Goal: Task Accomplishment & Management: Complete application form

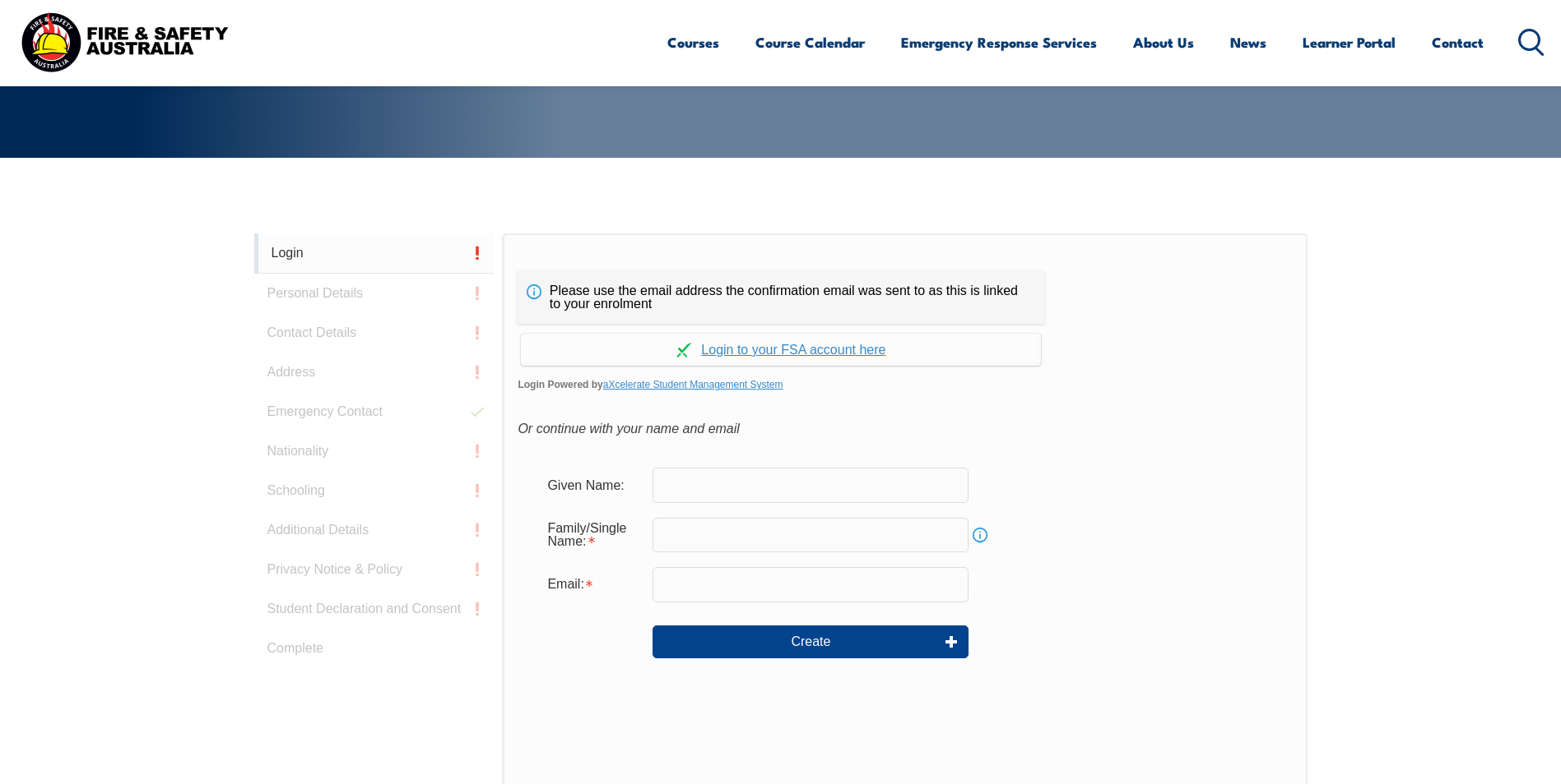
scroll to position [274, 0]
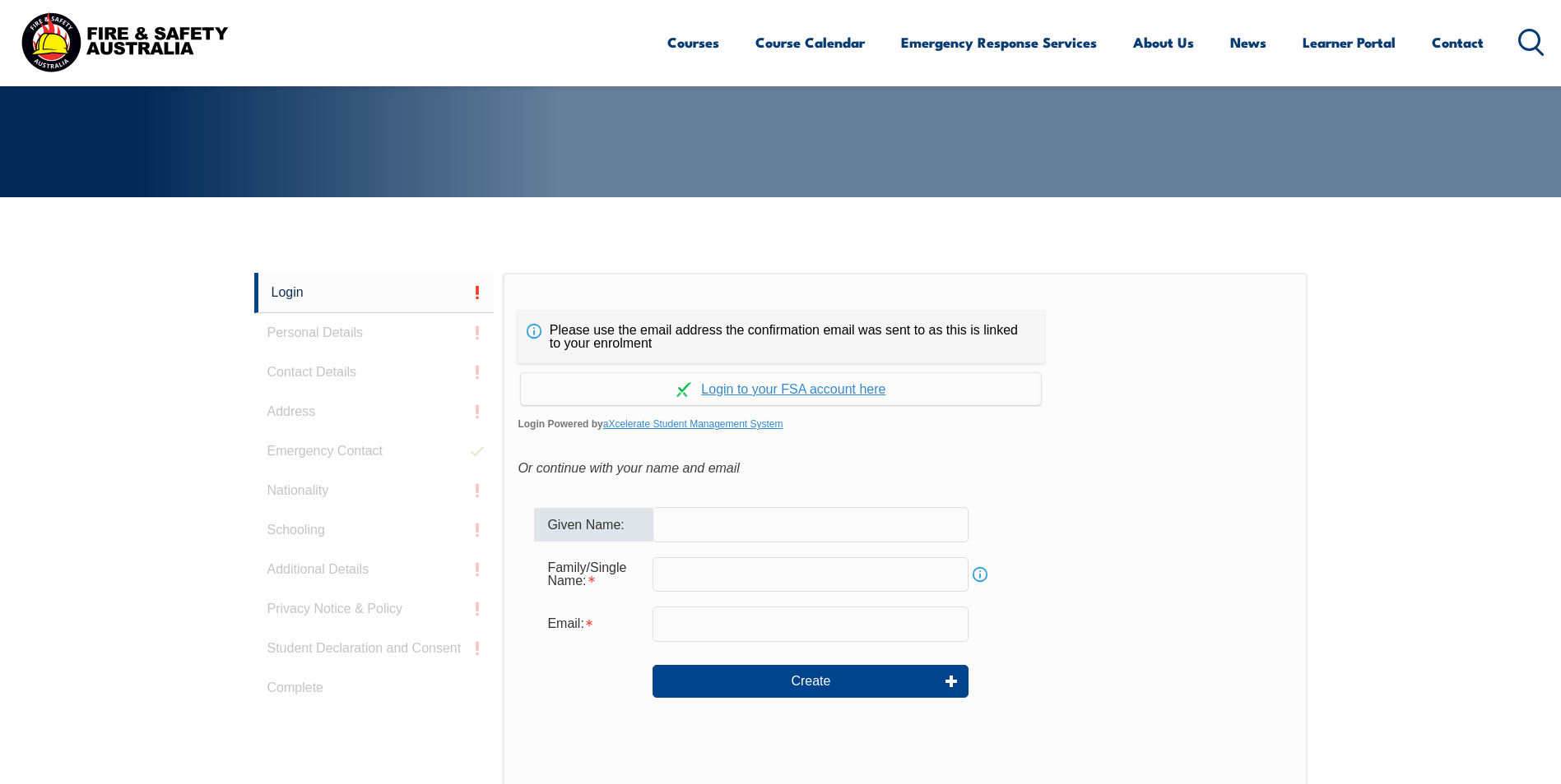
click at [683, 523] on input "text" at bounding box center [811, 524] width 316 height 34
click at [763, 393] on link "Continue with aXcelerate" at bounding box center [780, 389] width 520 height 32
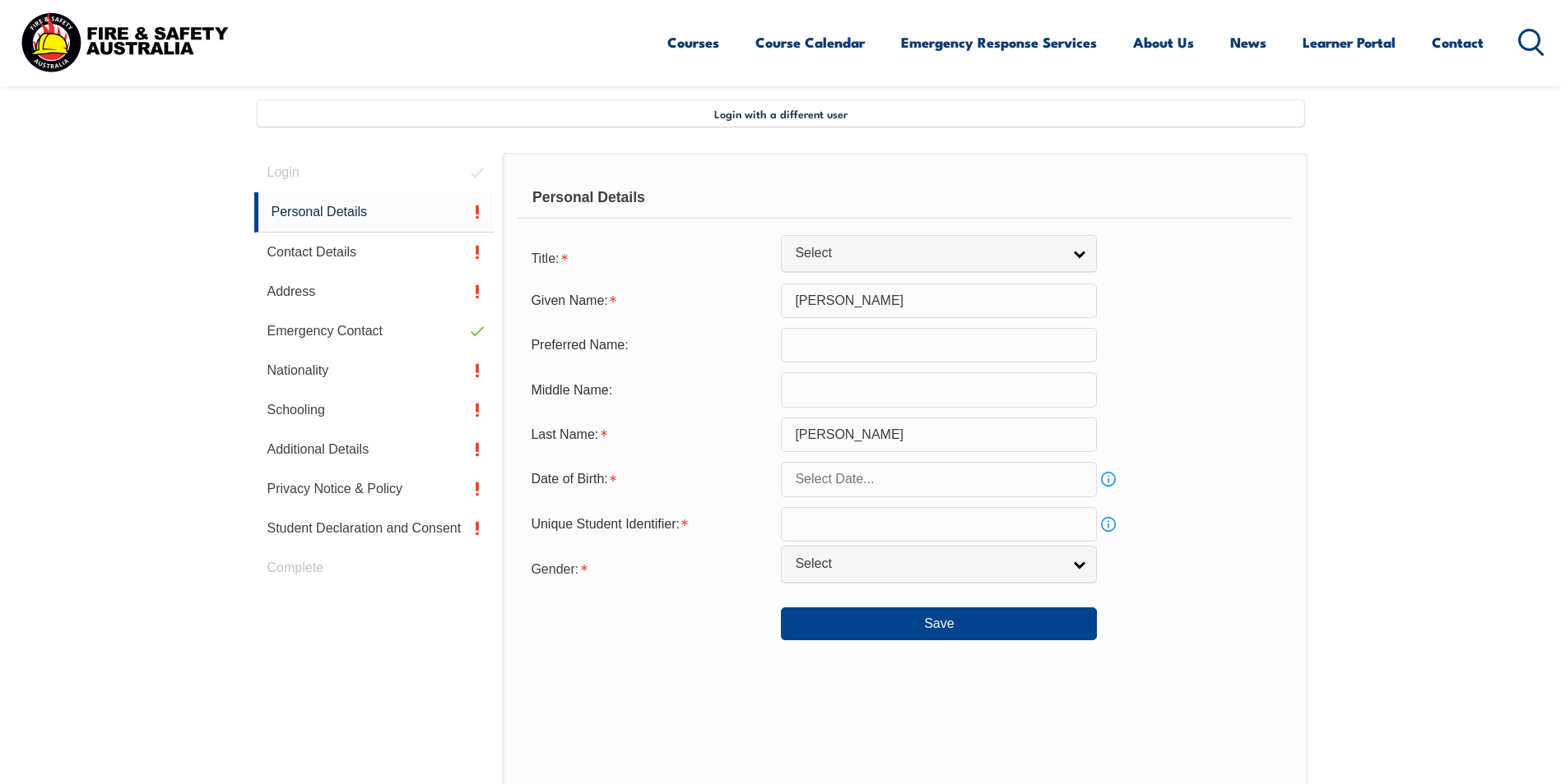
scroll to position [448, 0]
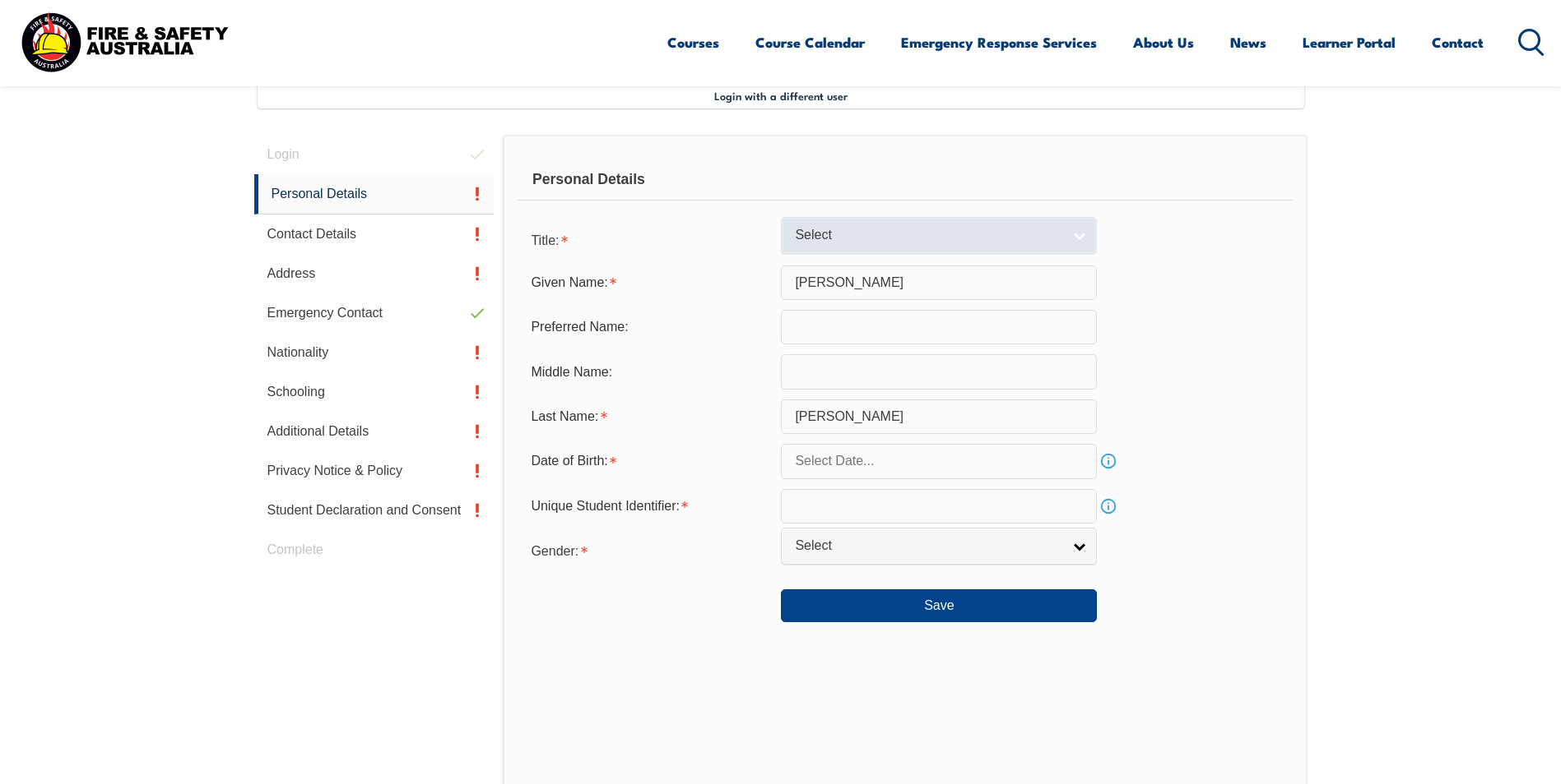
click at [1076, 235] on link "Select" at bounding box center [938, 236] width 316 height 37
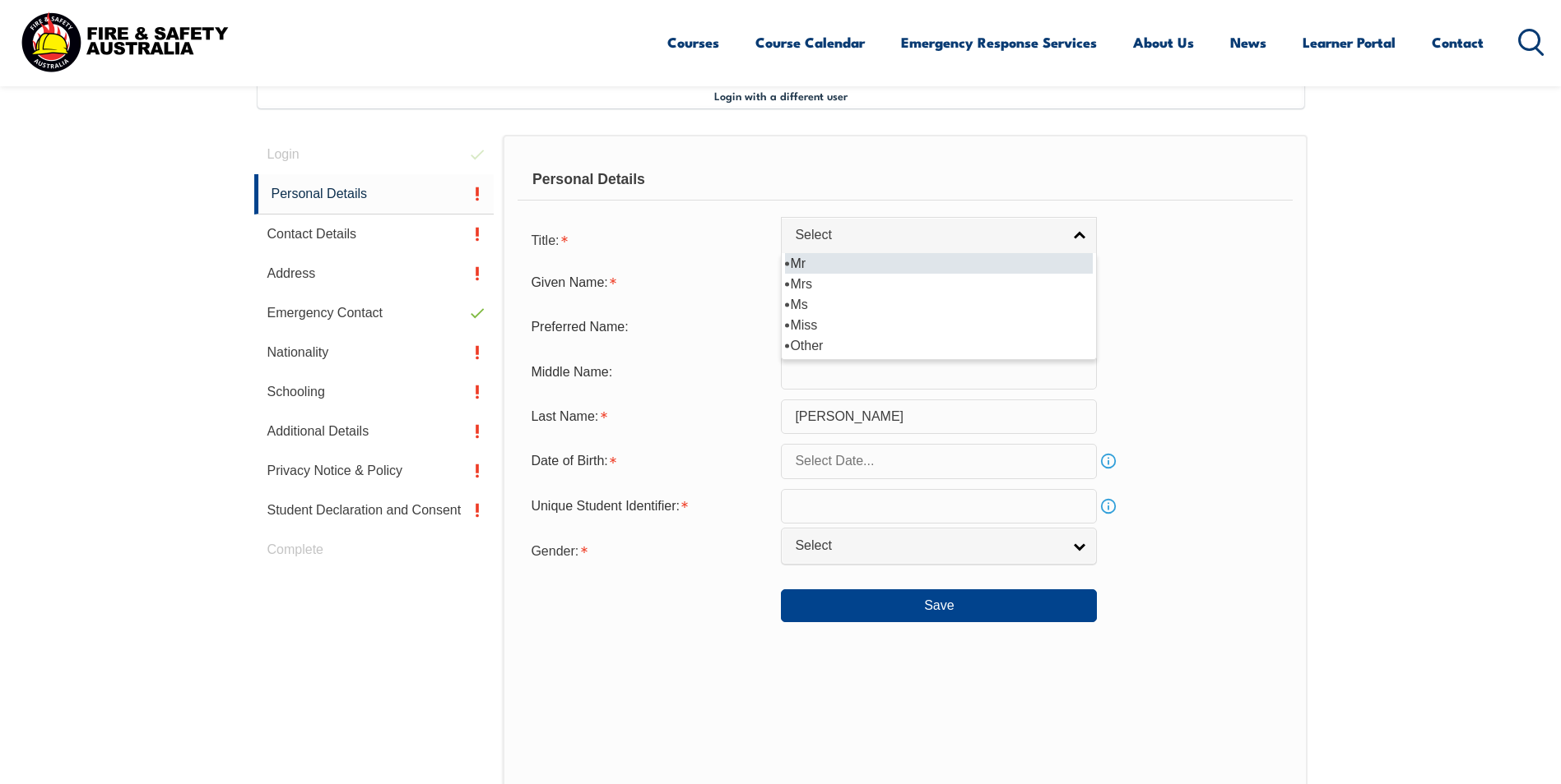
click at [1012, 267] on li "Mr" at bounding box center [938, 263] width 308 height 20
select select "Mr"
click at [878, 467] on input "text" at bounding box center [938, 461] width 316 height 34
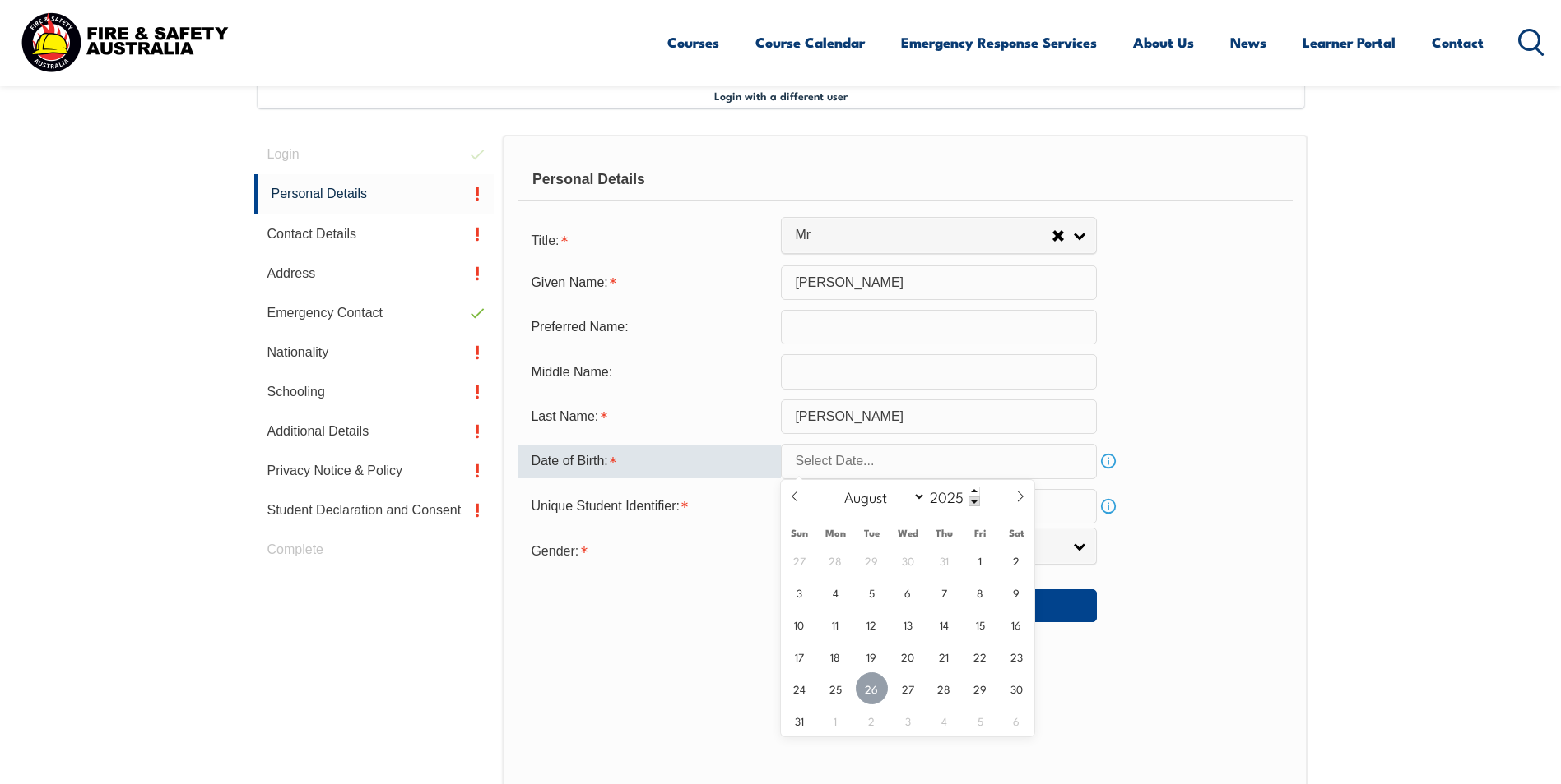
click at [863, 690] on span "26" at bounding box center [871, 689] width 32 height 32
type input "August 26, 2025"
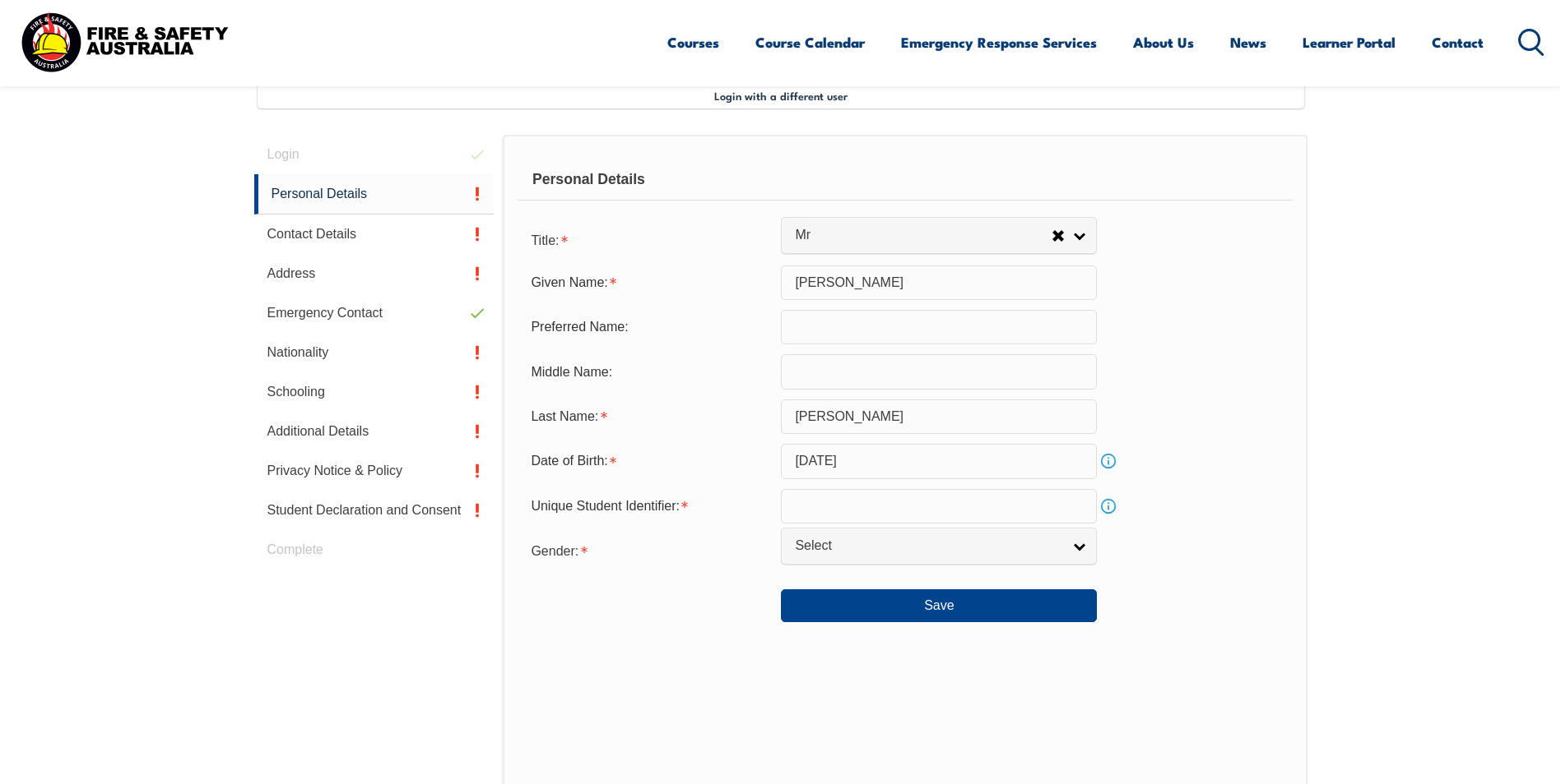
click at [1111, 505] on link "Info" at bounding box center [1108, 506] width 23 height 23
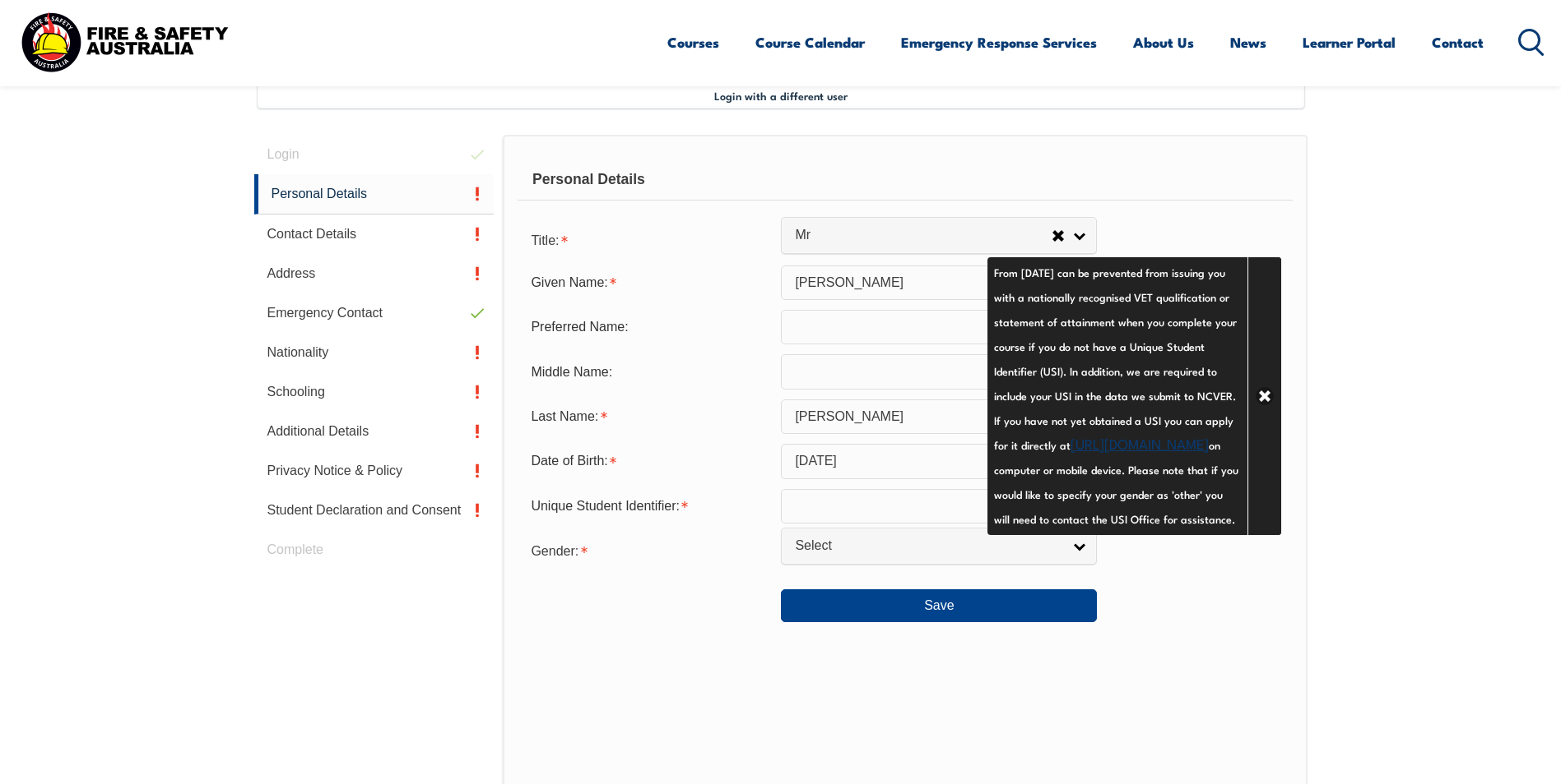
click at [1325, 398] on section "Login with a different user Login Personal Details Contact Details Address Emer…" at bounding box center [780, 531] width 1561 height 1016
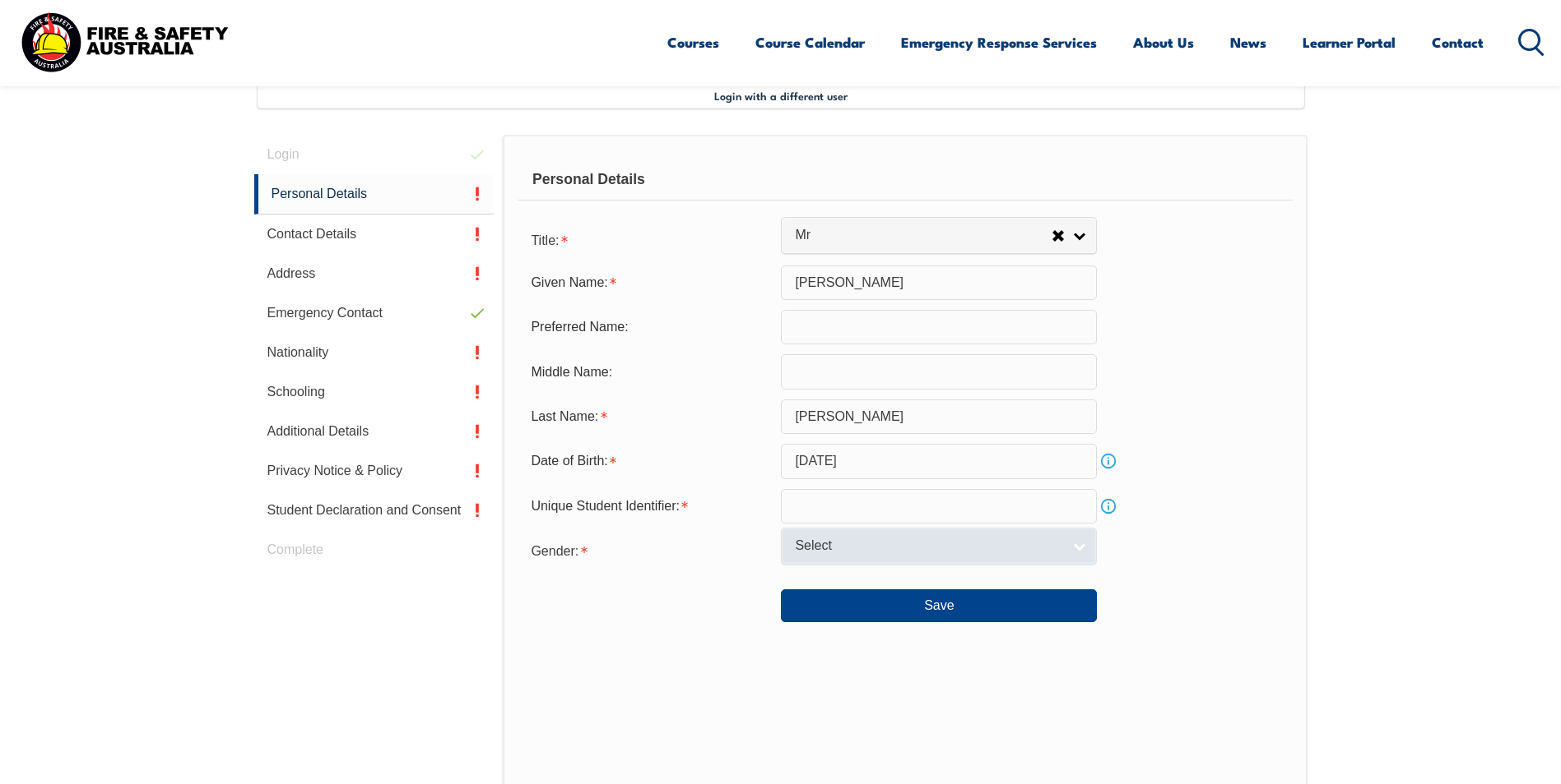
click at [981, 545] on span "Select" at bounding box center [929, 546] width 267 height 18
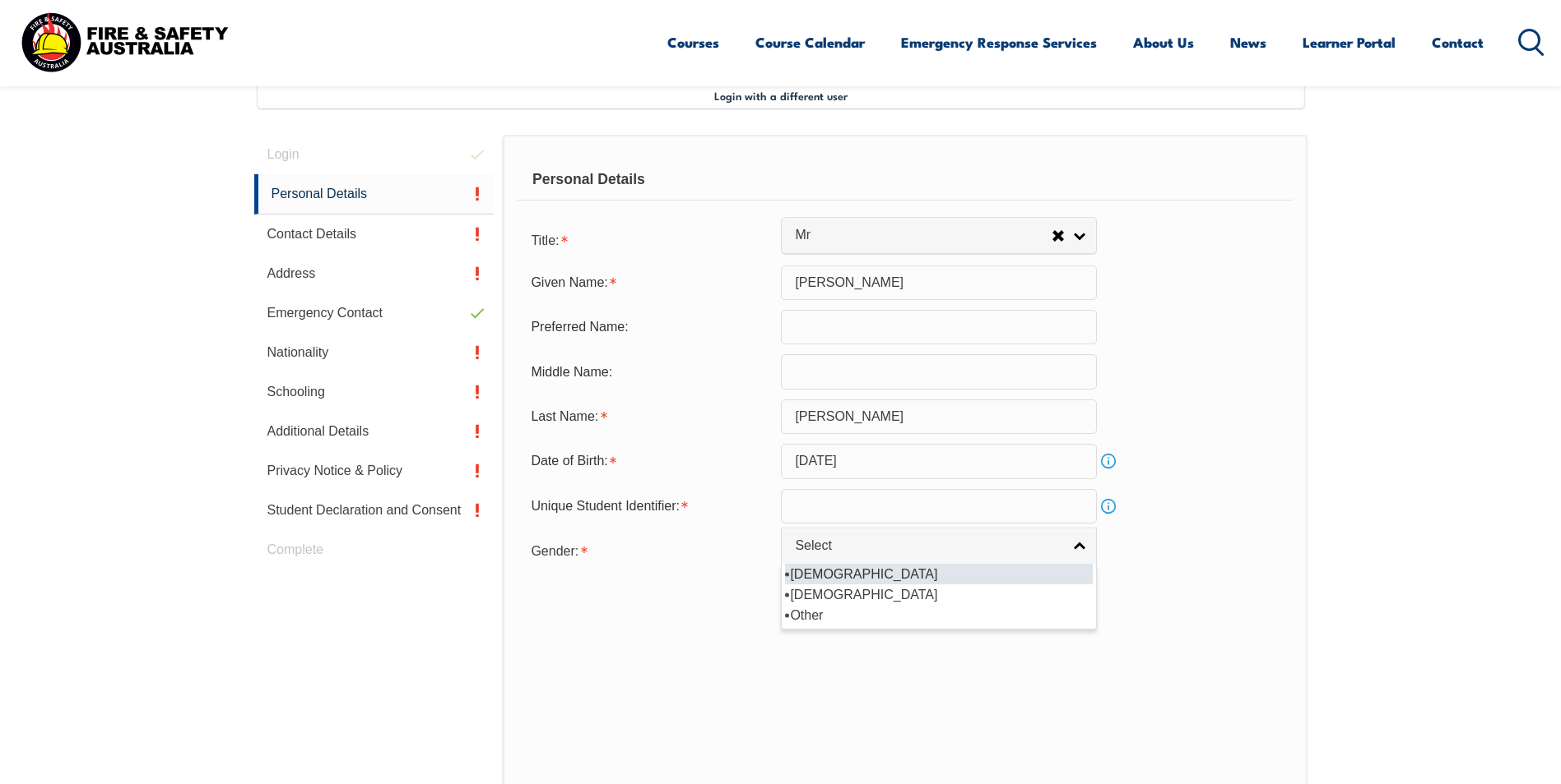
click at [913, 580] on li "[DEMOGRAPHIC_DATA]" at bounding box center [938, 574] width 308 height 20
select select "M"
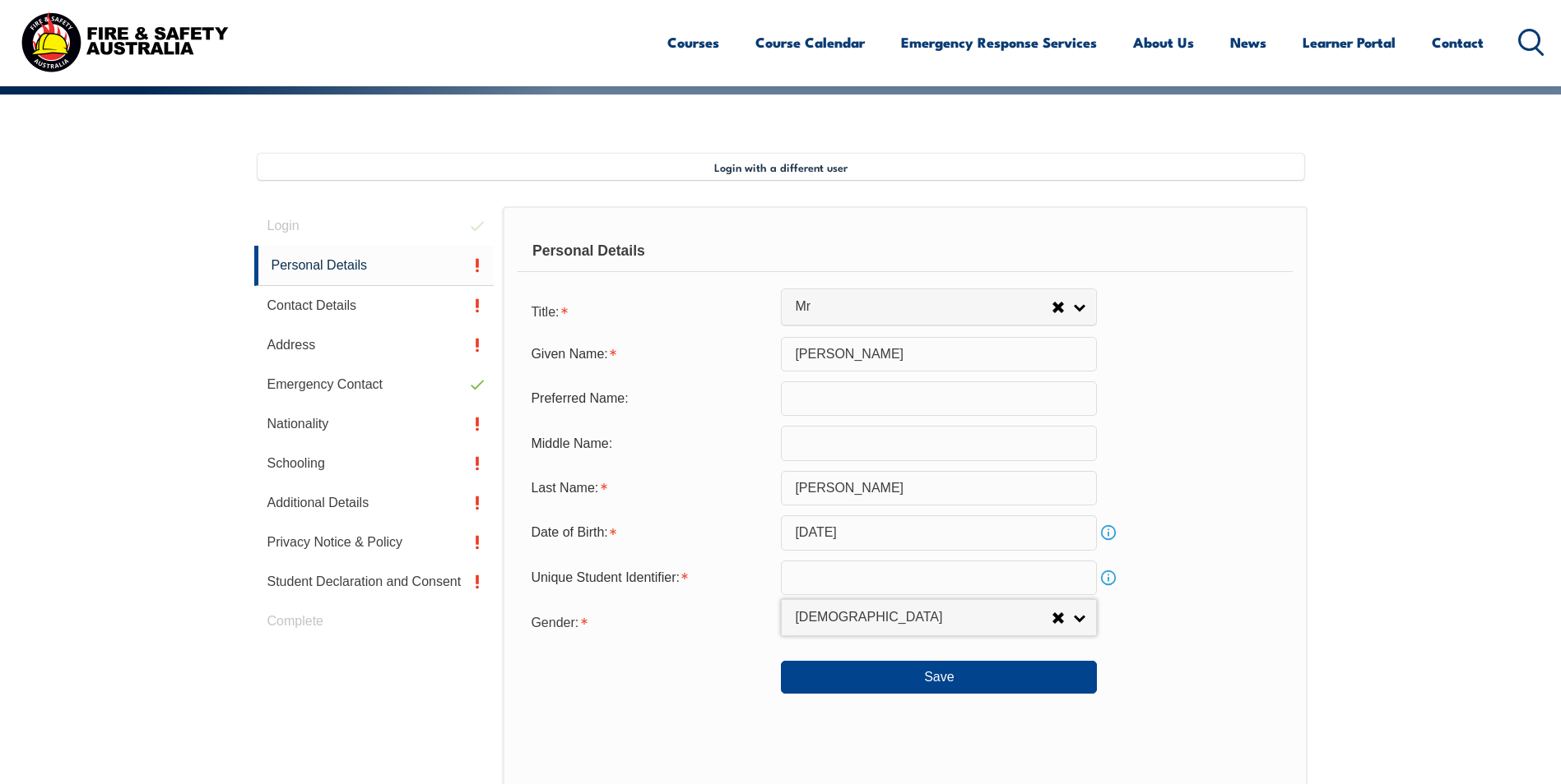
scroll to position [366, 0]
